Goal: Information Seeking & Learning: Learn about a topic

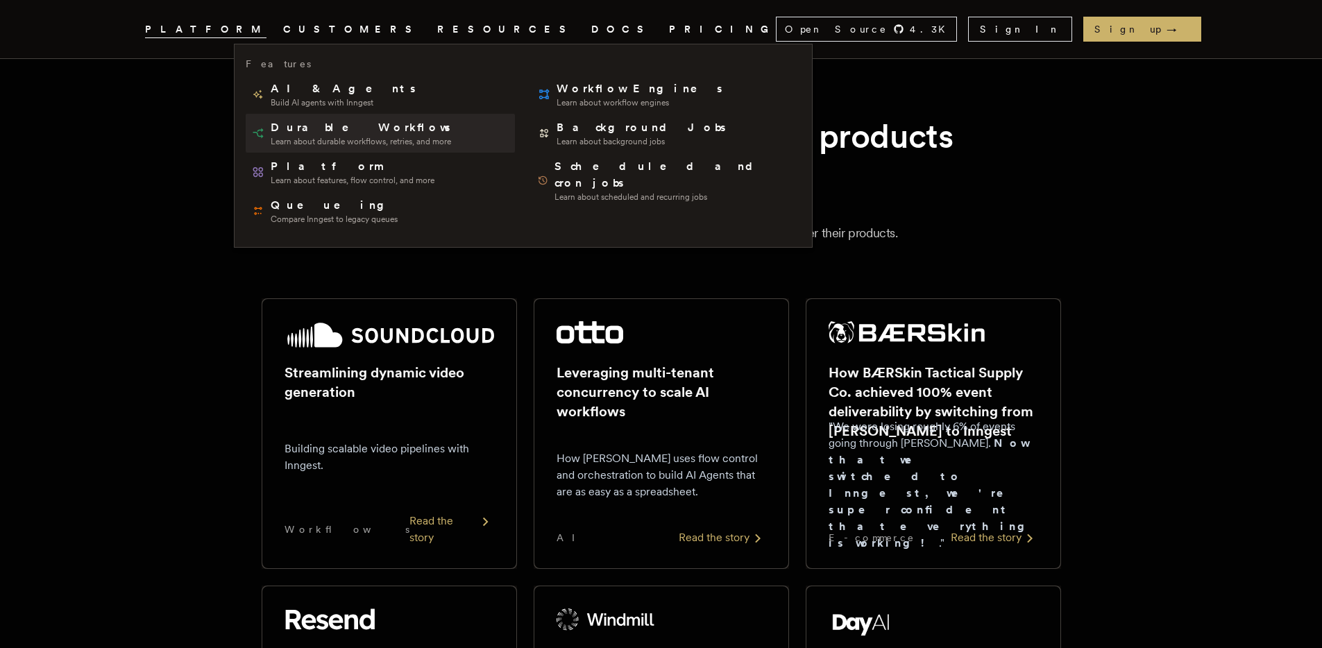
click at [330, 129] on span "Durable Workflows" at bounding box center [362, 127] width 182 height 17
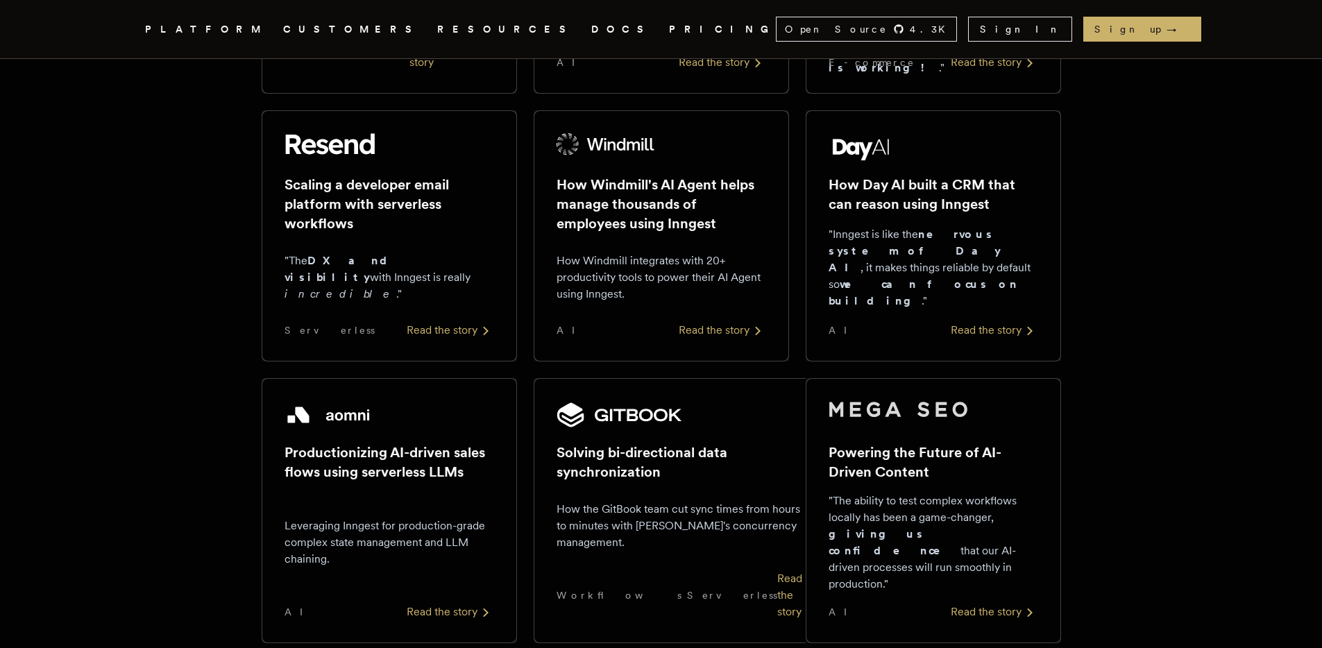
scroll to position [462, 0]
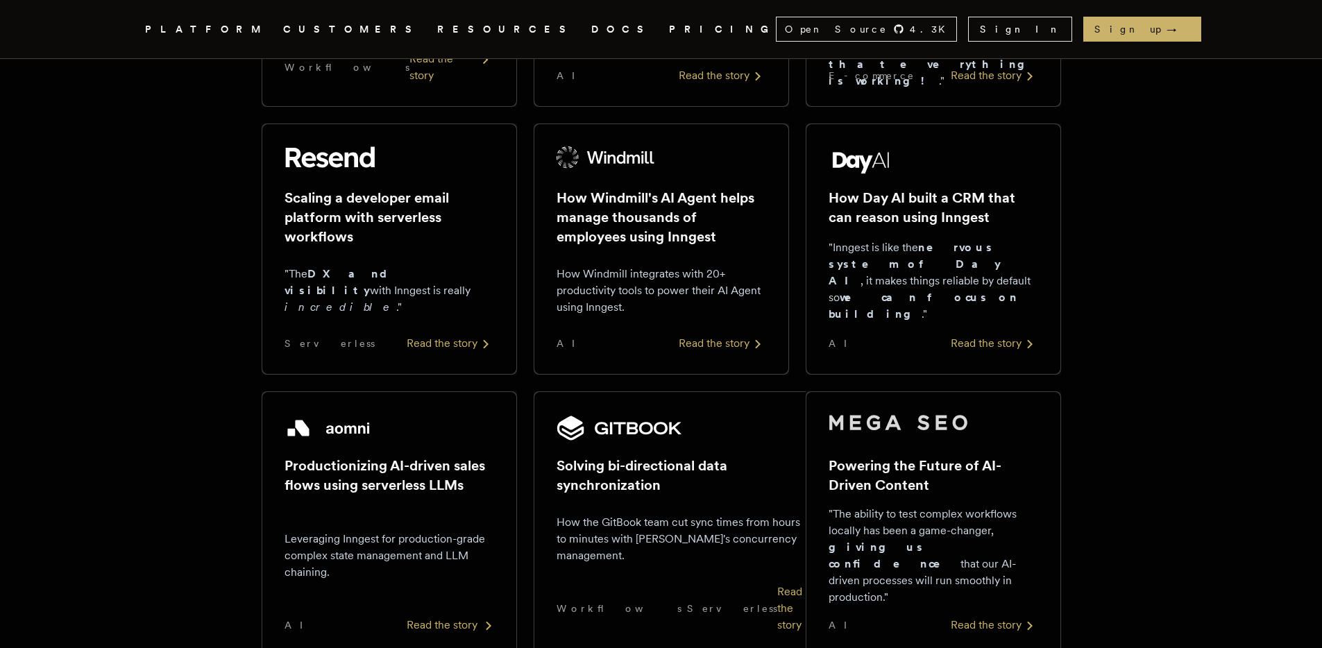
click at [457, 617] on div "Read the story" at bounding box center [450, 625] width 87 height 17
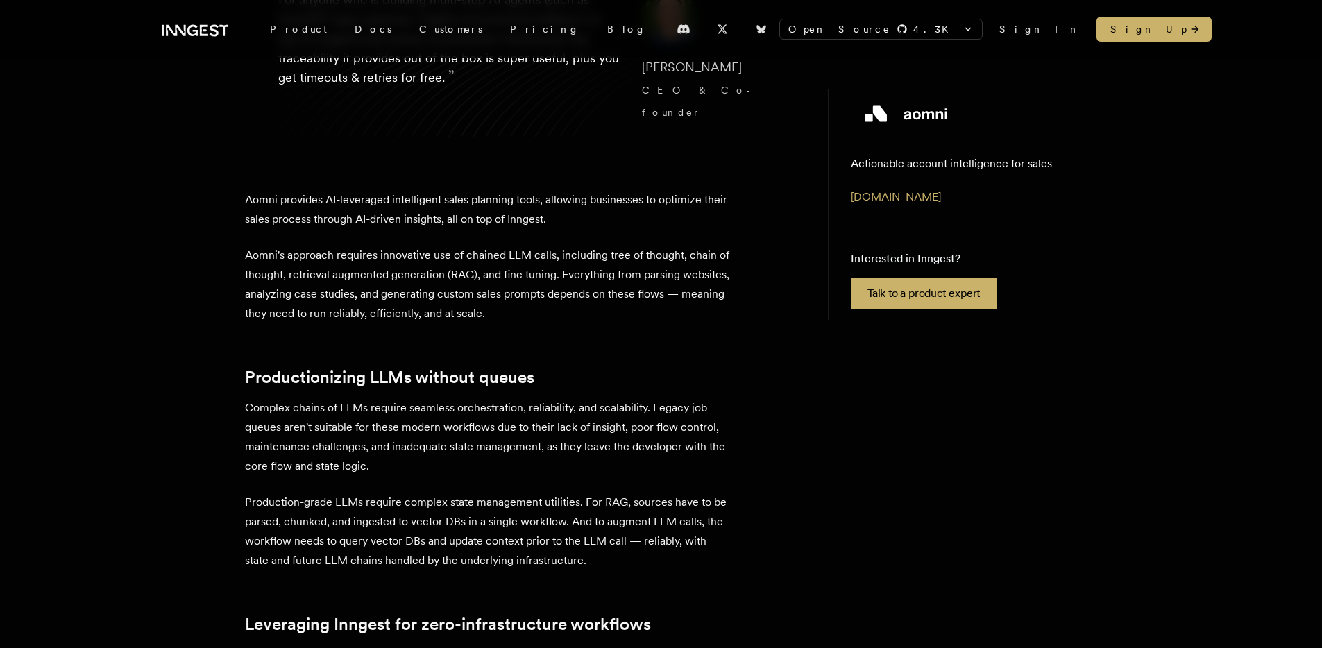
scroll to position [258, 0]
